Goal: Communication & Community: Answer question/provide support

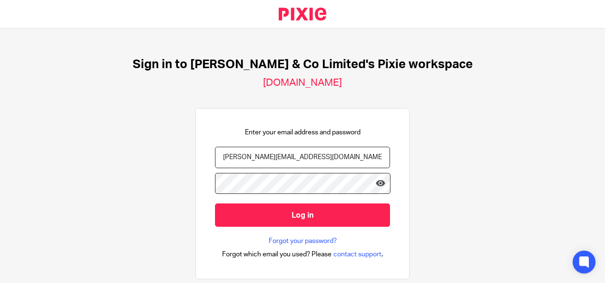
type input "andrew.price@andrewprice.co.uk"
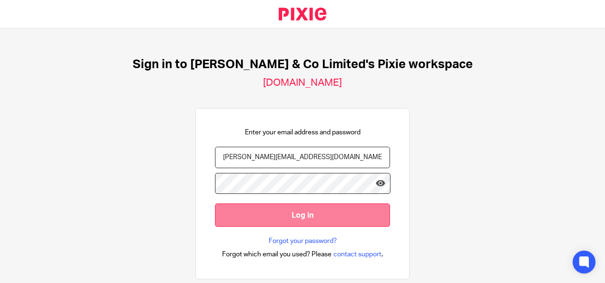
click at [275, 209] on input "Log in" at bounding box center [302, 214] width 175 height 23
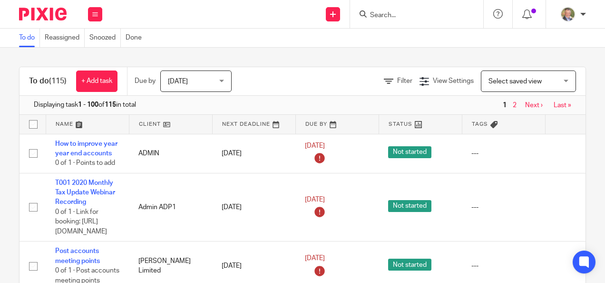
click at [387, 14] on input "Search" at bounding box center [412, 15] width 86 height 9
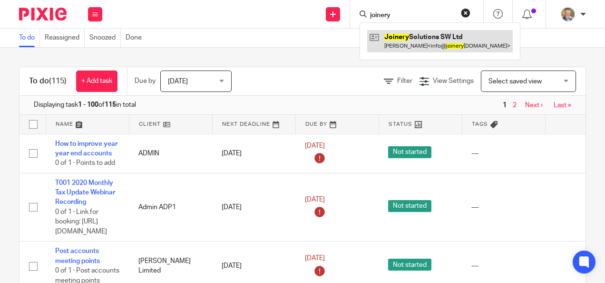
type input "joinery"
click at [431, 38] on link at bounding box center [440, 41] width 146 height 22
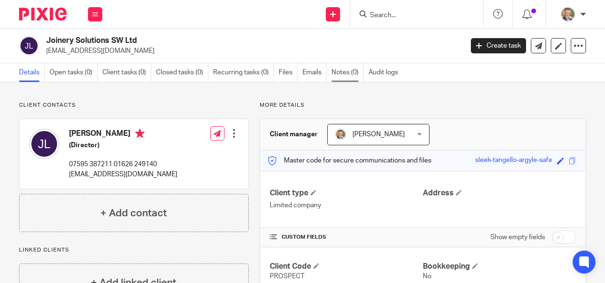
click at [337, 69] on link "Notes (0)" at bounding box center [348, 72] width 32 height 19
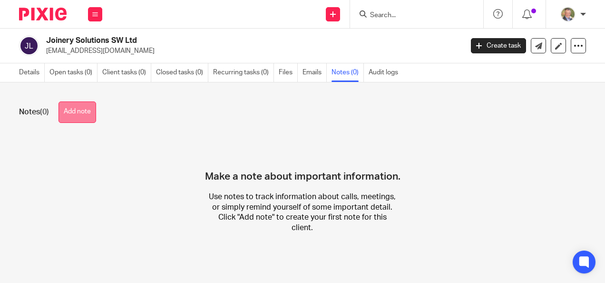
click at [85, 112] on button "Add note" at bounding box center [78, 111] width 38 height 21
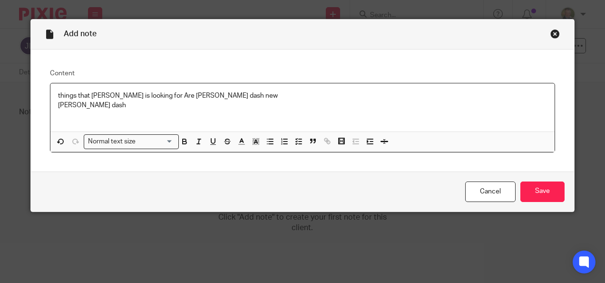
click at [151, 95] on p "things that Joe is looking for Are kernell dash new" at bounding box center [303, 96] width 490 height 10
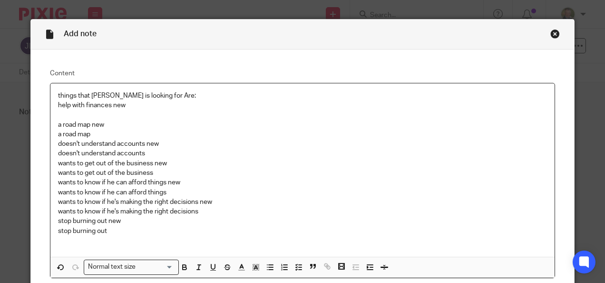
click at [158, 142] on p "doesn't understand accounts new" at bounding box center [303, 144] width 490 height 10
drag, startPoint x: 112, startPoint y: 139, endPoint x: 26, endPoint y: 147, distance: 86.4
click at [26, 147] on div "Add note Content things that Joe is looking for Are: help with finances new a r…" at bounding box center [302, 141] width 605 height 283
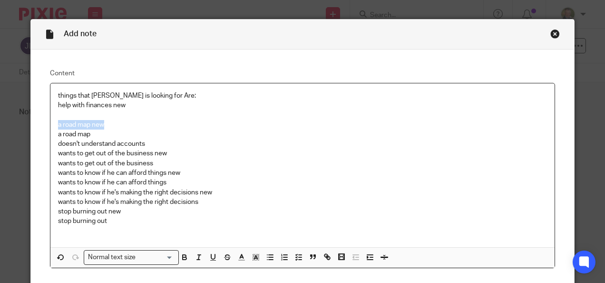
drag, startPoint x: 110, startPoint y: 123, endPoint x: 29, endPoint y: 123, distance: 81.4
click at [31, 123] on div "Content things that Joe is looking for Are: help with finances new a road map n…" at bounding box center [303, 168] width 544 height 238
drag, startPoint x: 155, startPoint y: 161, endPoint x: 89, endPoint y: 160, distance: 66.6
click at [89, 160] on p "wants to get out of the business" at bounding box center [303, 163] width 490 height 10
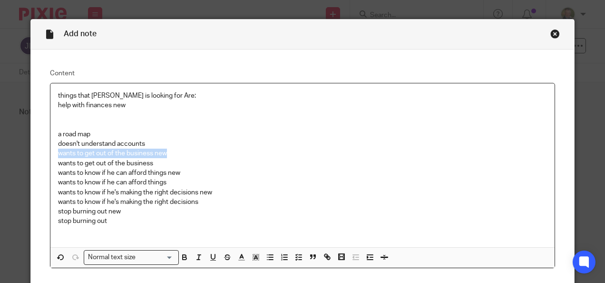
drag, startPoint x: 166, startPoint y: 154, endPoint x: 30, endPoint y: 154, distance: 136.1
click at [31, 154] on div "Content things that Joe is looking for Are: help with finances new a road map d…" at bounding box center [303, 168] width 544 height 238
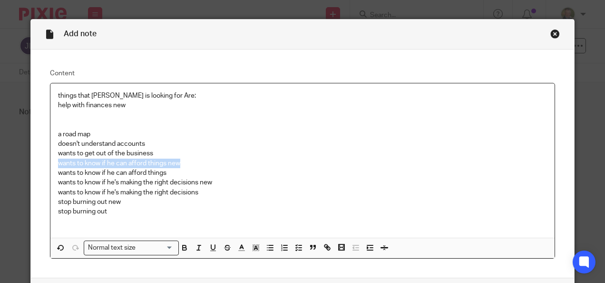
drag, startPoint x: 156, startPoint y: 163, endPoint x: 46, endPoint y: 164, distance: 109.9
click at [50, 164] on div "things that Joe is looking for Are: help with finances new a road map doesn't u…" at bounding box center [302, 160] width 505 height 154
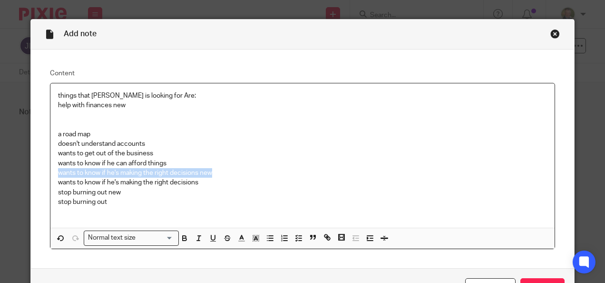
drag, startPoint x: 220, startPoint y: 173, endPoint x: 32, endPoint y: 172, distance: 187.5
click at [32, 172] on div "Content things that Joe is looking for Are: help with finances new a road map d…" at bounding box center [303, 158] width 544 height 218
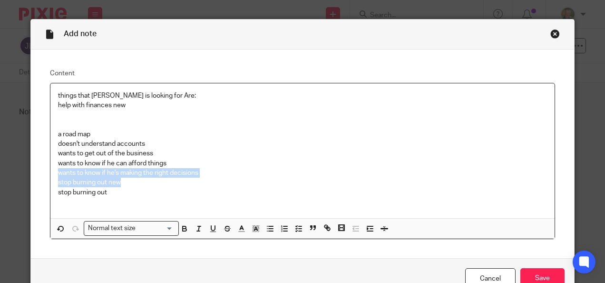
drag, startPoint x: 123, startPoint y: 181, endPoint x: 20, endPoint y: 176, distance: 102.9
click at [20, 176] on div "Add note Content things that Joe is looking for Are: help with finances new a r…" at bounding box center [302, 141] width 605 height 283
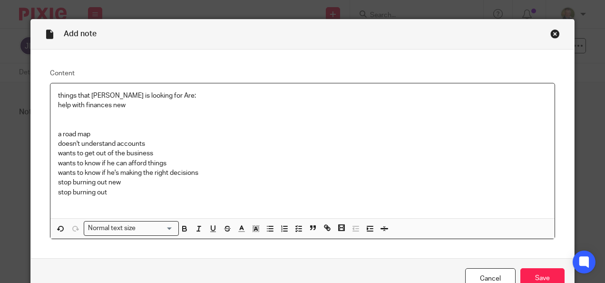
click at [131, 187] on p "stop burning out" at bounding box center [303, 192] width 490 height 10
drag, startPoint x: 131, startPoint y: 184, endPoint x: 28, endPoint y: 183, distance: 103.3
click at [31, 183] on div "Content things that Joe is looking for Are: help with finances new a road map d…" at bounding box center [303, 153] width 544 height 209
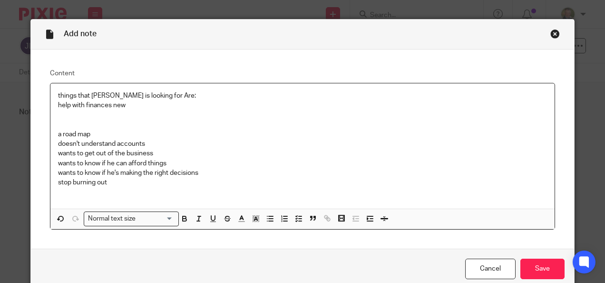
click at [109, 181] on p "stop burning out" at bounding box center [303, 182] width 490 height 10
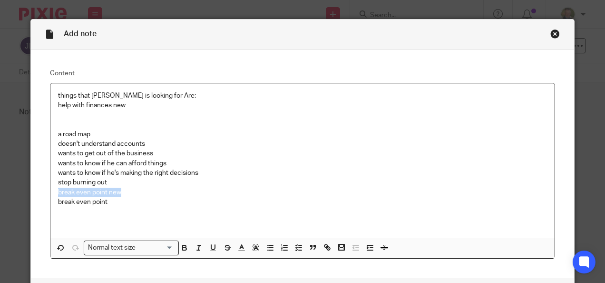
drag, startPoint x: 27, startPoint y: 195, endPoint x: 0, endPoint y: 196, distance: 26.7
click at [0, 196] on div "Add note Content things that Joe is looking for Are: help with finances new a r…" at bounding box center [302, 141] width 605 height 283
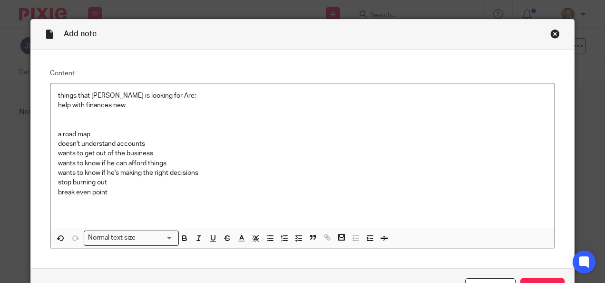
click at [109, 193] on p "break even point" at bounding box center [303, 192] width 490 height 10
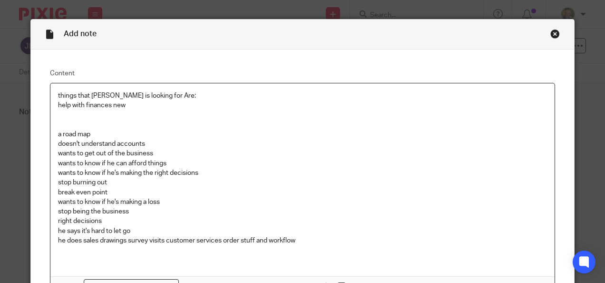
click at [306, 171] on p "wants to know if he's making the right decisions" at bounding box center [303, 173] width 490 height 10
click at [53, 232] on div "things that Joe is looking for Are: help with finances new a road map doesn't u…" at bounding box center [302, 179] width 505 height 193
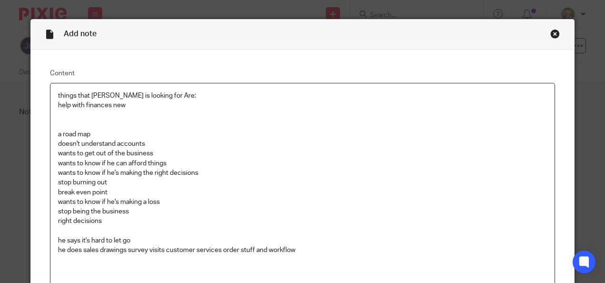
click at [50, 248] on div "things that Joe is looking for Are: help with finances new a road map doesn't u…" at bounding box center [302, 184] width 505 height 202
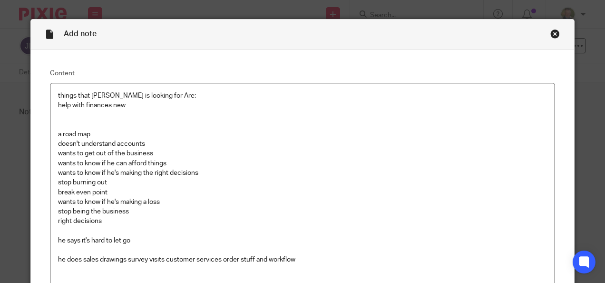
click at [318, 265] on p at bounding box center [303, 270] width 490 height 10
click at [313, 257] on p "he does sales drawings survey visits customer services order stuff and workflow" at bounding box center [303, 260] width 490 height 10
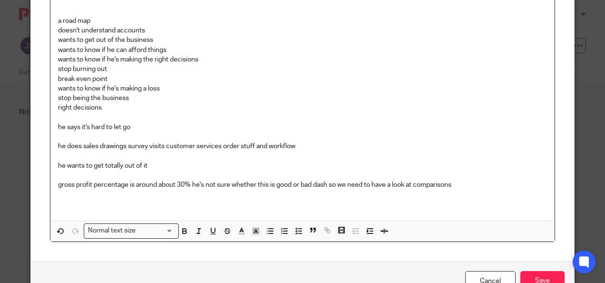
scroll to position [116, 0]
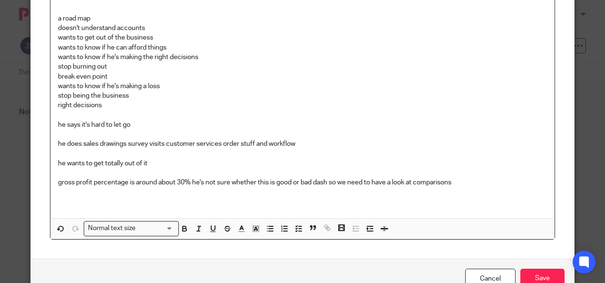
click at [322, 181] on p "gross profit percentage is around about 30% he's not sure whether this is good …" at bounding box center [303, 182] width 490 height 10
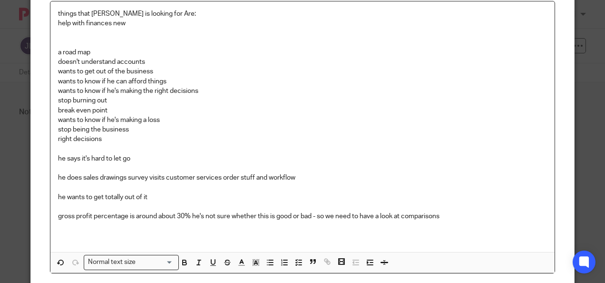
scroll to position [68, 0]
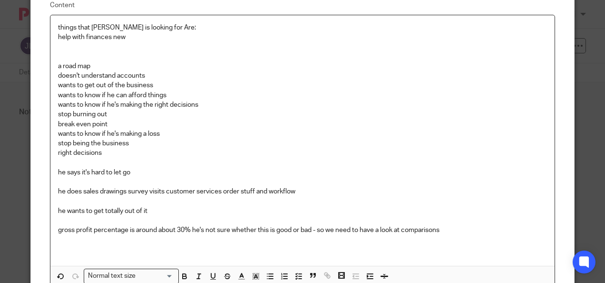
click at [455, 231] on p "gross profit percentage is around about 30% he's not sure whether this is good …" at bounding box center [303, 230] width 490 height 10
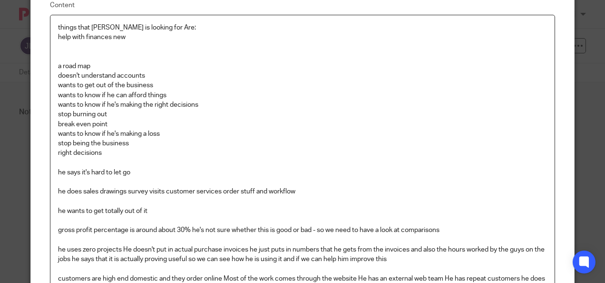
scroll to position [79, 0]
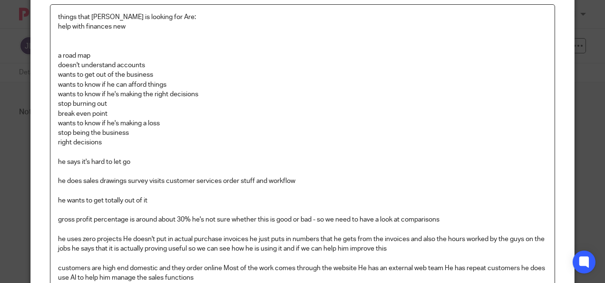
click at [405, 247] on p "he uses zero projects He doesn't put in actual purchase invoices he just puts i…" at bounding box center [303, 244] width 490 height 20
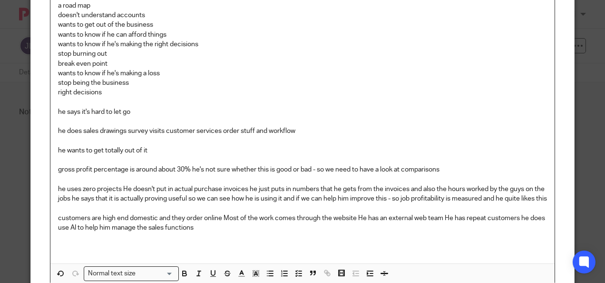
scroll to position [216, 0]
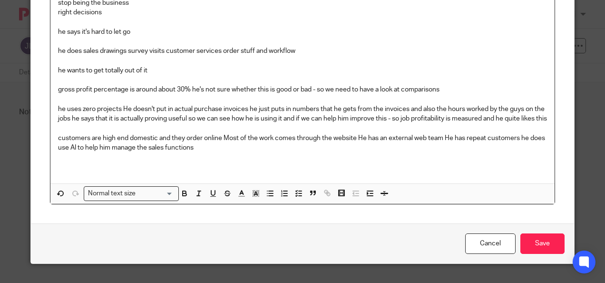
click at [205, 149] on p "customers are high end domestic and they order online Most of the work comes th…" at bounding box center [303, 143] width 490 height 20
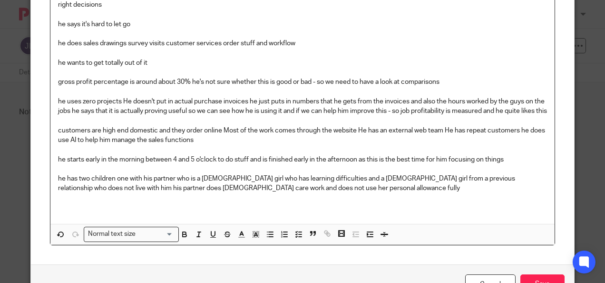
click at [371, 203] on p at bounding box center [303, 198] width 490 height 10
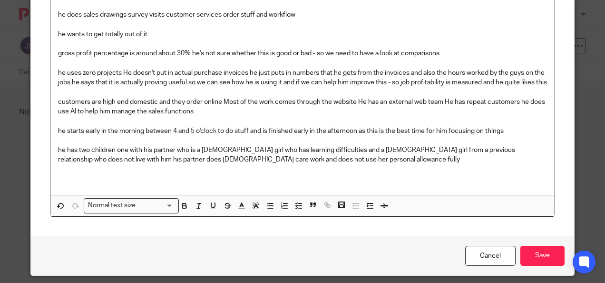
scroll to position [265, 0]
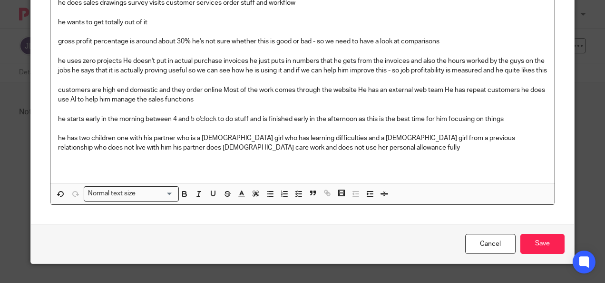
click at [335, 148] on p "he has two children one with his partner who is a 7 year old girl who has learn…" at bounding box center [303, 143] width 490 height 20
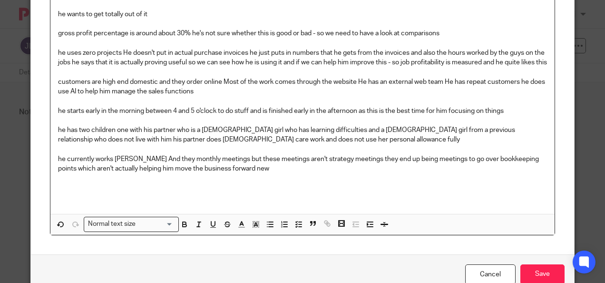
click at [246, 174] on p "he currently works James TW And they monthly meetings but these meetings aren't…" at bounding box center [303, 164] width 490 height 20
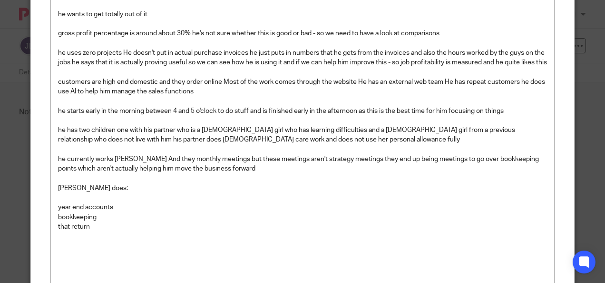
click at [64, 231] on p "that return" at bounding box center [303, 227] width 490 height 10
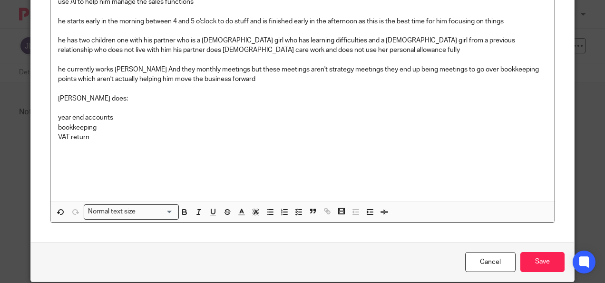
scroll to position [360, 0]
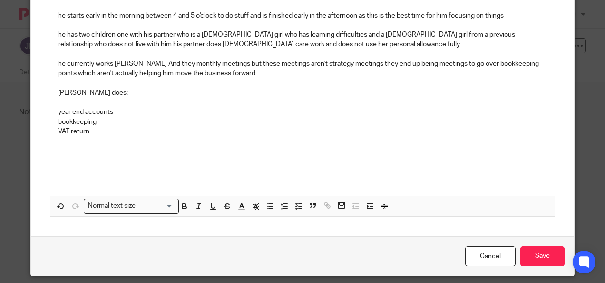
click at [98, 136] on p "VAT return" at bounding box center [303, 132] width 490 height 10
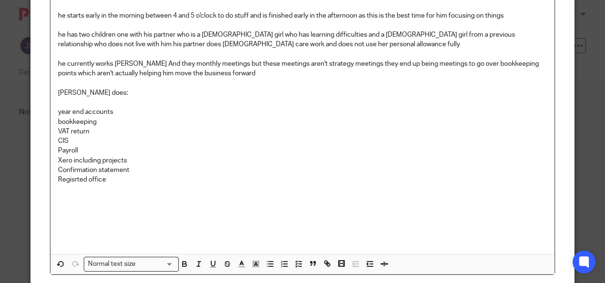
drag, startPoint x: 69, startPoint y: 190, endPoint x: 92, endPoint y: 219, distance: 36.9
click at [85, 232] on p at bounding box center [303, 228] width 490 height 10
click at [77, 184] on p "Regisrted office" at bounding box center [303, 180] width 490 height 10
click at [108, 184] on p "Registered office" at bounding box center [303, 180] width 490 height 10
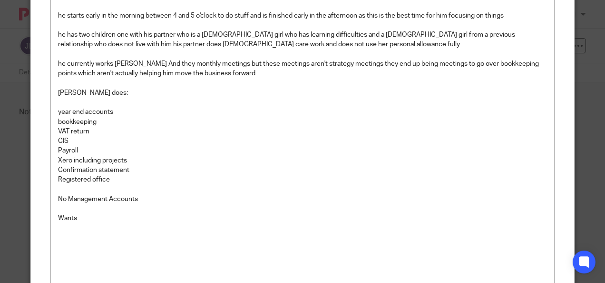
click at [85, 223] on p "Wants" at bounding box center [303, 218] width 490 height 10
click at [91, 223] on p "Wants quseterly" at bounding box center [303, 218] width 490 height 10
click at [92, 223] on p "Wants quseterly" at bounding box center [303, 218] width 490 height 10
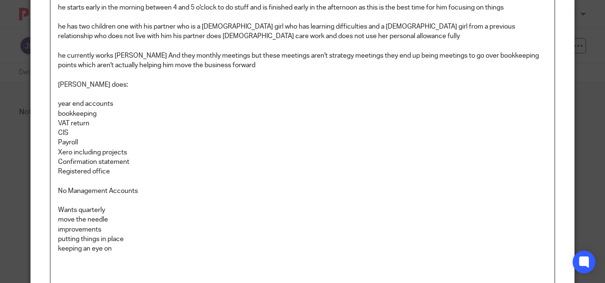
scroll to position [377, 0]
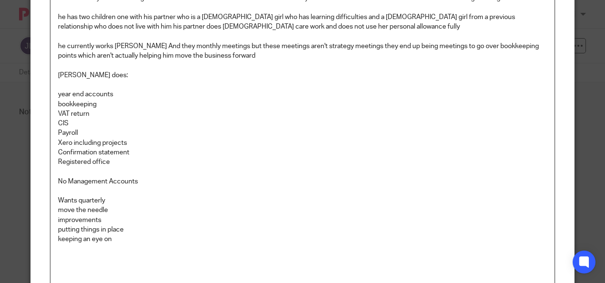
click at [84, 253] on p at bounding box center [303, 249] width 490 height 10
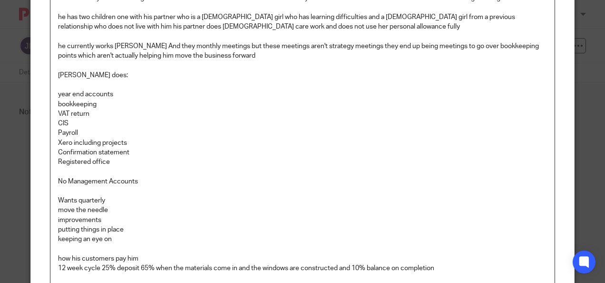
scroll to position [387, 0]
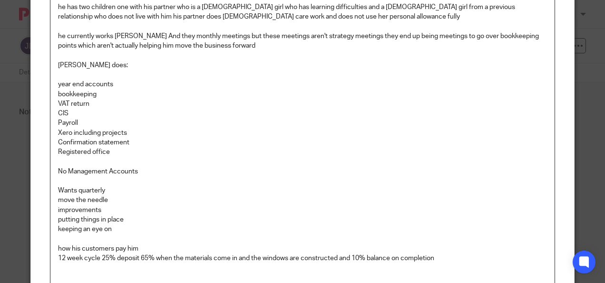
click at [435, 263] on p "12 week cycle 25% deposit 65% when the materials come in and the windows are co…" at bounding box center [303, 258] width 490 height 10
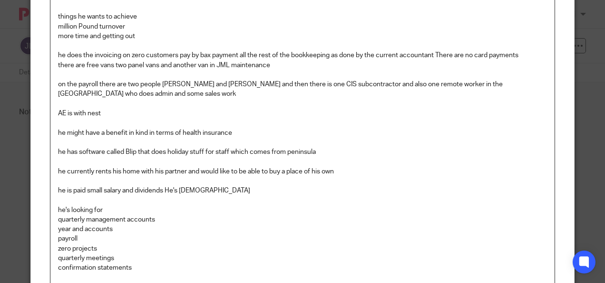
scroll to position [686, 0]
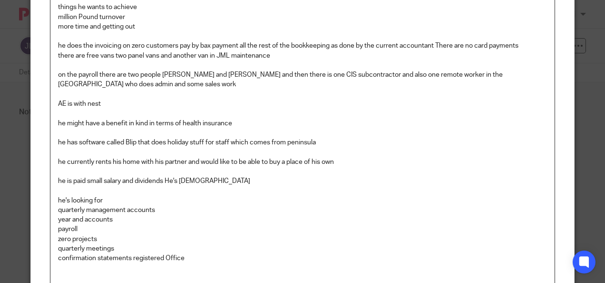
drag, startPoint x: 129, startPoint y: 267, endPoint x: 139, endPoint y: 269, distance: 9.7
click at [131, 263] on p "confirmation statements registered Office" at bounding box center [303, 258] width 490 height 10
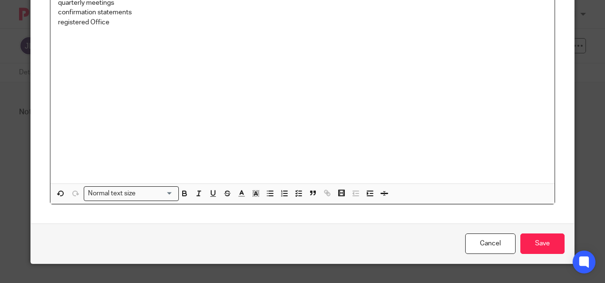
scroll to position [940, 0]
click at [541, 242] on input "Save" at bounding box center [543, 243] width 44 height 20
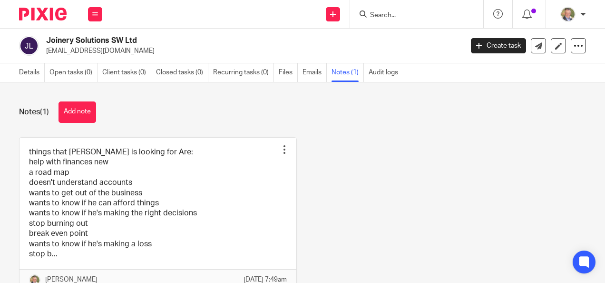
click at [396, 159] on div "things that Joe is looking for Are: help with finances new a road map doesn't u…" at bounding box center [297, 221] width 578 height 168
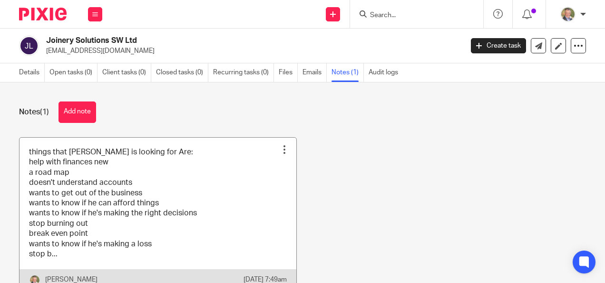
click at [216, 173] on link at bounding box center [158, 214] width 277 height 153
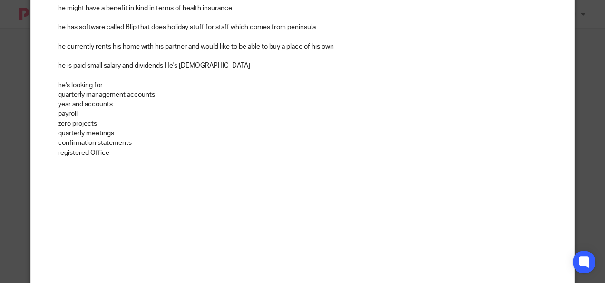
scroll to position [940, 0]
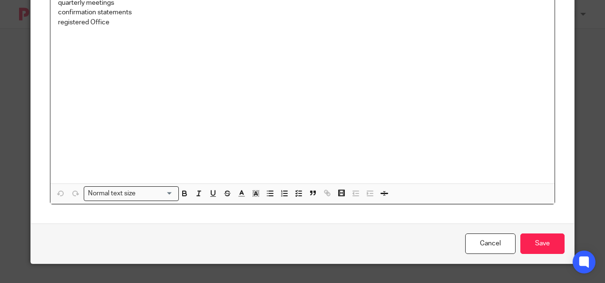
click at [67, 47] on p at bounding box center [303, 99] width 490 height 145
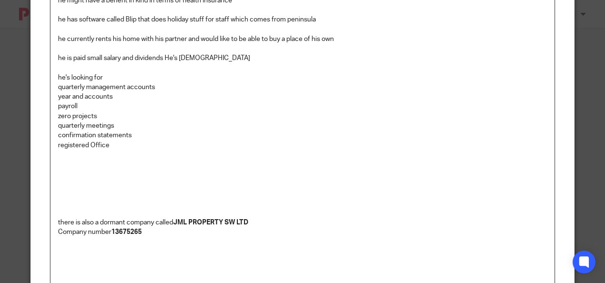
scroll to position [949, 0]
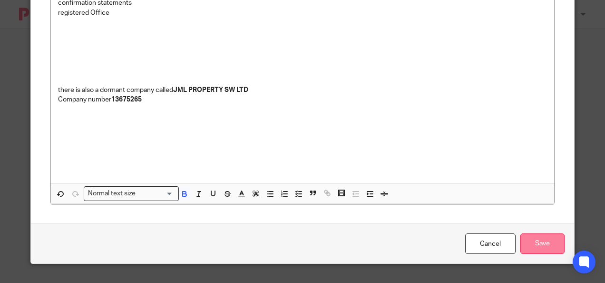
click at [537, 240] on input "Save" at bounding box center [543, 243] width 44 height 20
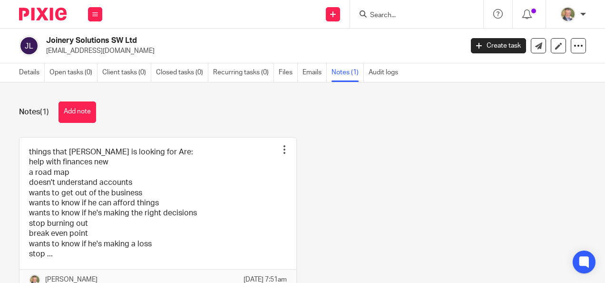
click at [333, 135] on div "Notes (1) Add note things that [PERSON_NAME] is looking for Are: help with fina…" at bounding box center [302, 182] width 605 height 200
click at [41, 70] on link "Details" at bounding box center [32, 72] width 26 height 19
